Goal: Task Accomplishment & Management: Complete application form

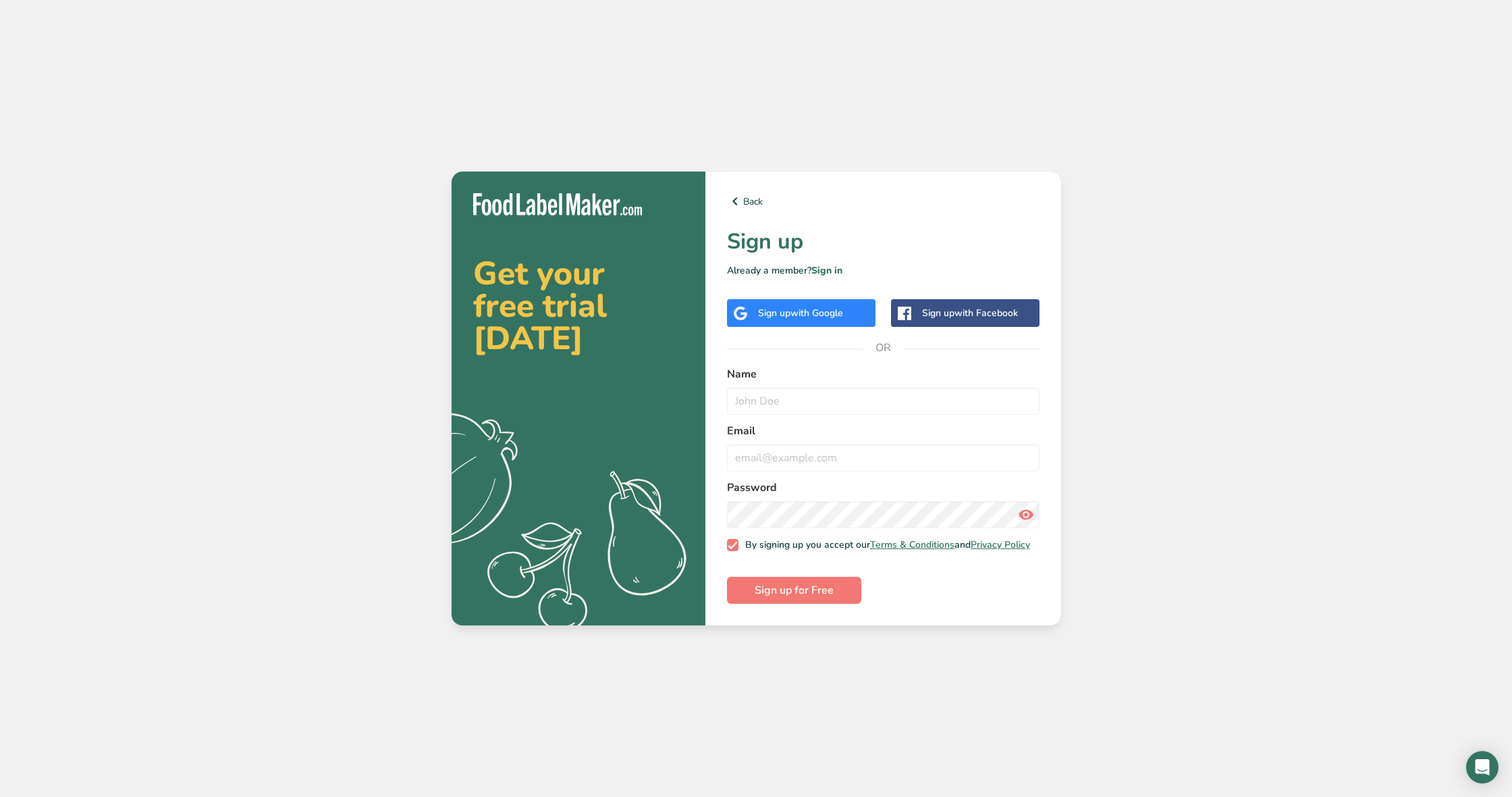
click at [809, 317] on div "Sign up with Google" at bounding box center [801, 313] width 148 height 28
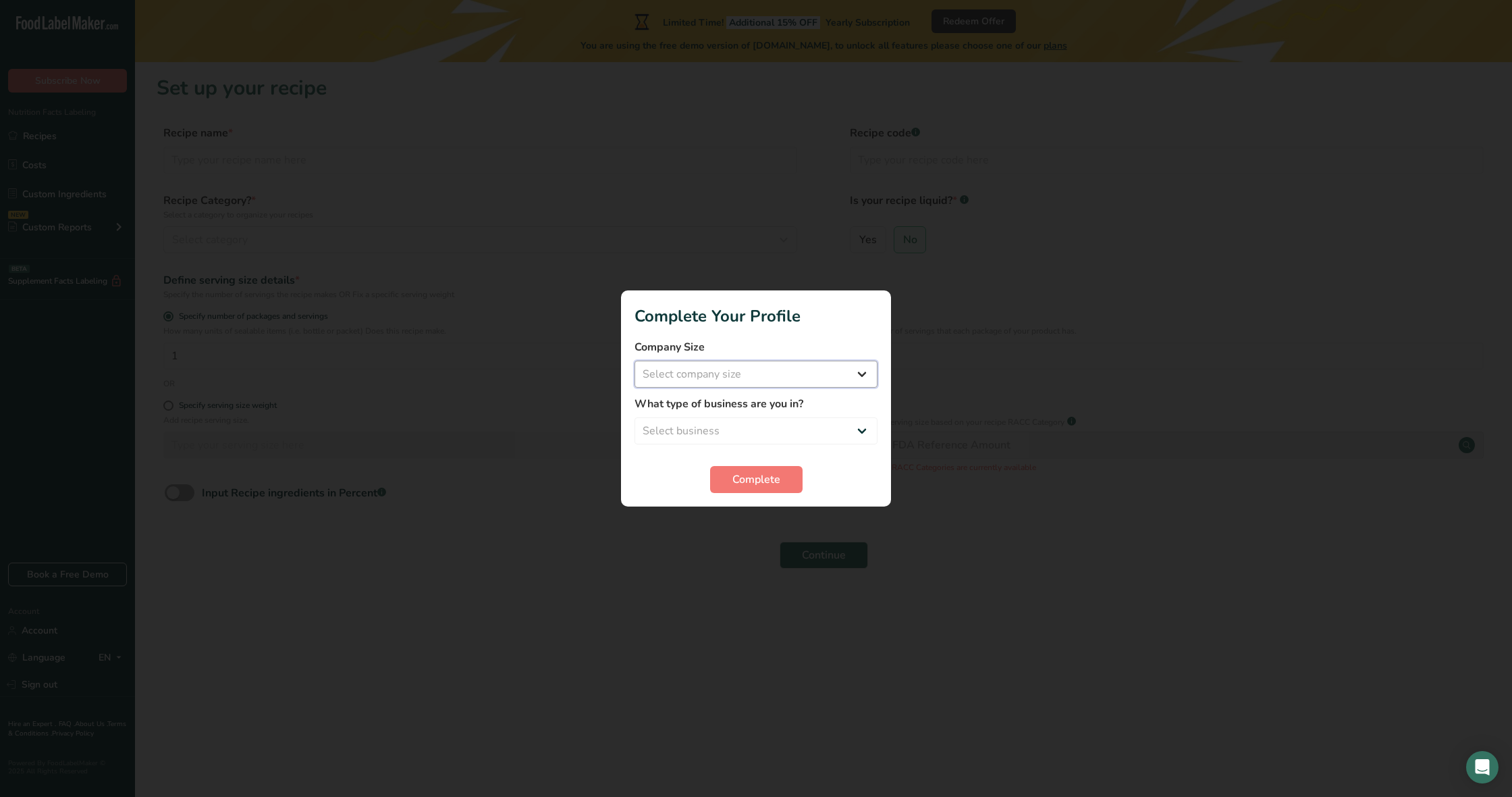
select select "1"
select select "8"
click at [768, 487] on span "Complete" at bounding box center [756, 479] width 48 height 16
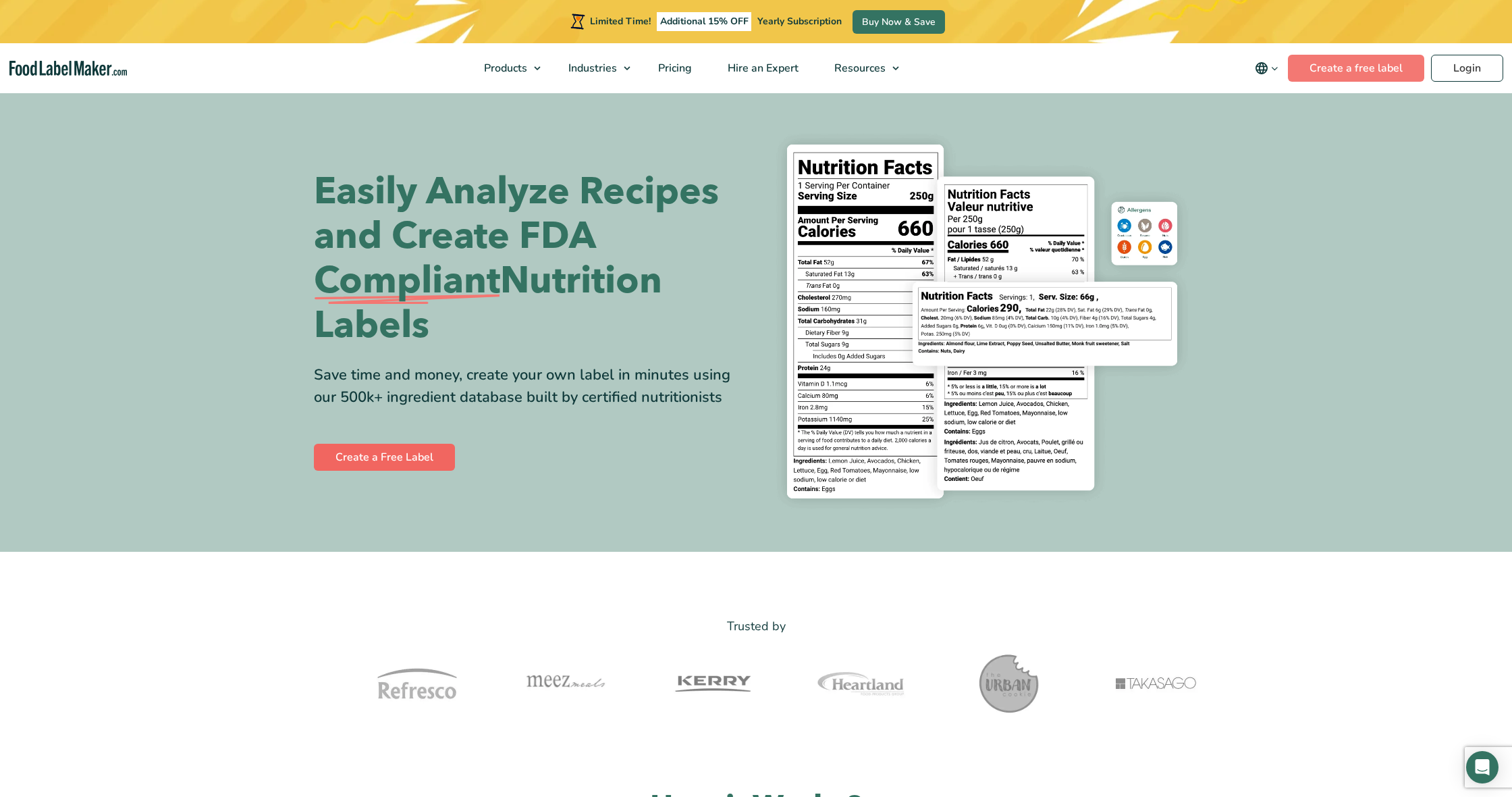
click at [382, 463] on link "Create a Free Label" at bounding box center [384, 456] width 141 height 27
